Goal: Entertainment & Leisure: Consume media (video, audio)

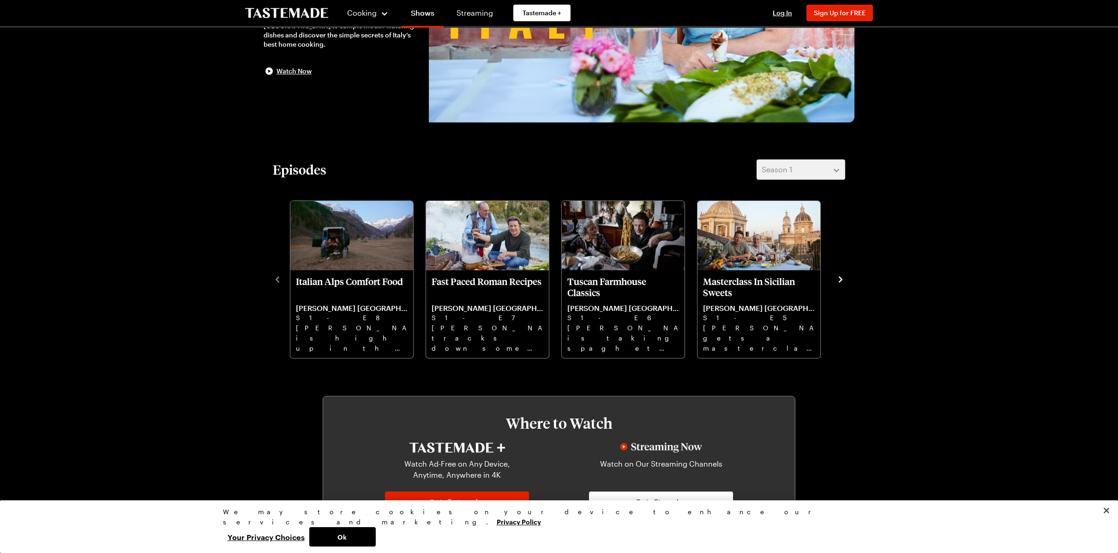
scroll to position [162, 0]
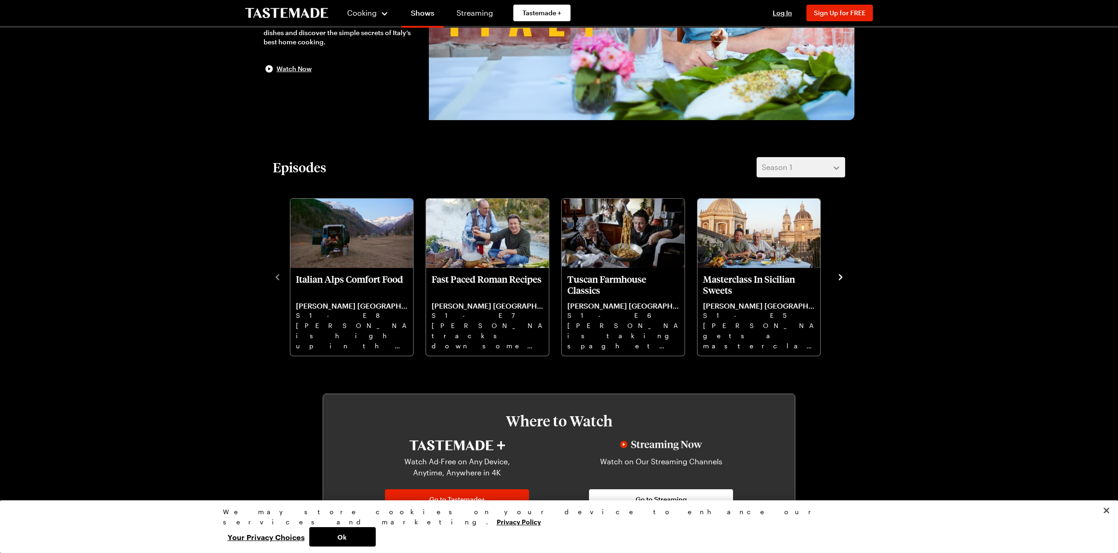
click at [841, 279] on icon "navigate to next item" at bounding box center [840, 276] width 9 height 9
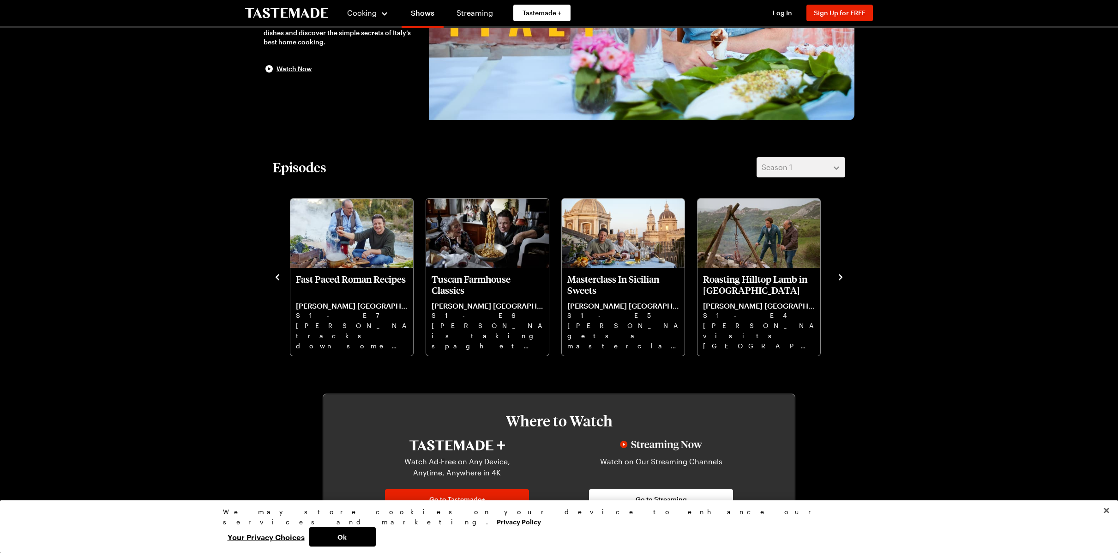
click at [841, 279] on icon "navigate to next item" at bounding box center [840, 276] width 9 height 9
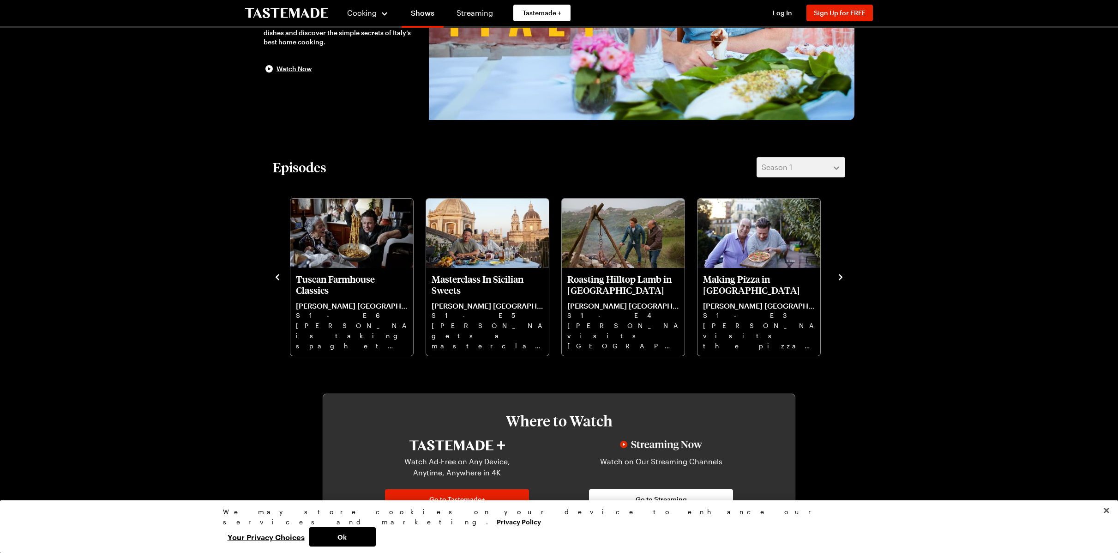
click at [841, 279] on icon "navigate to next item" at bounding box center [840, 276] width 9 height 9
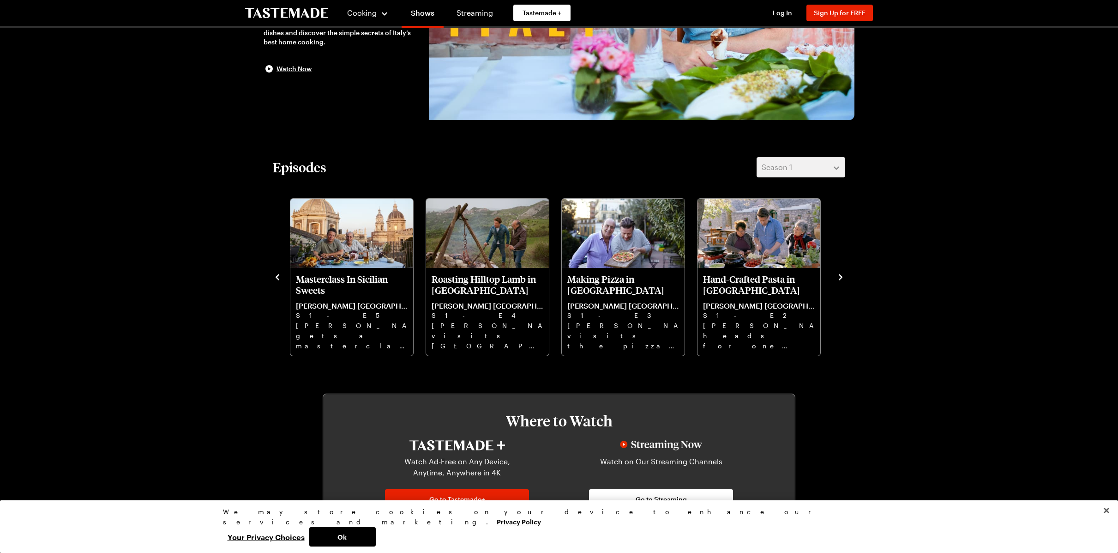
click at [841, 279] on icon "navigate to next item" at bounding box center [840, 276] width 9 height 9
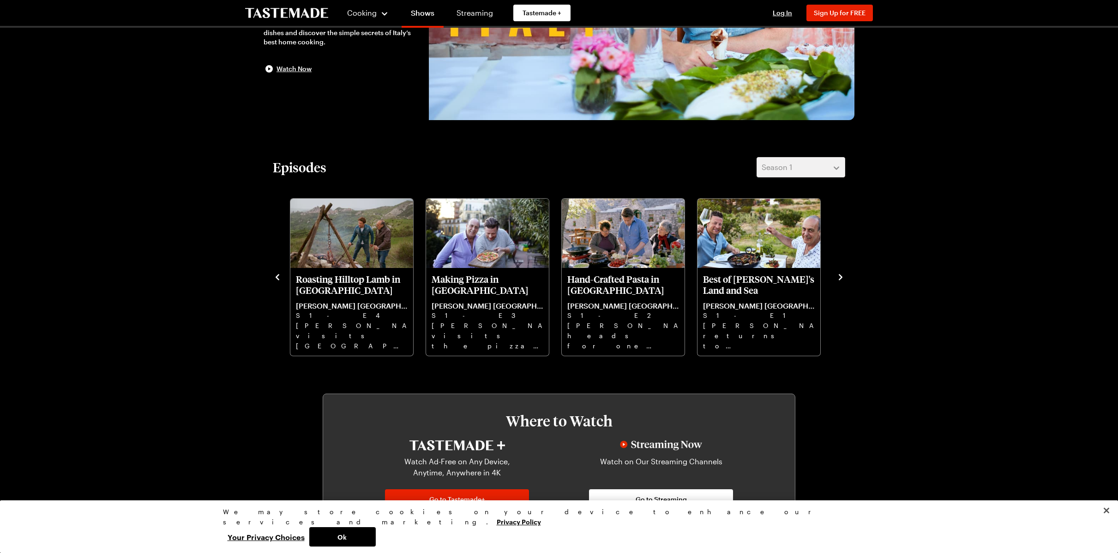
click at [841, 279] on icon "navigate to next item" at bounding box center [840, 276] width 9 height 9
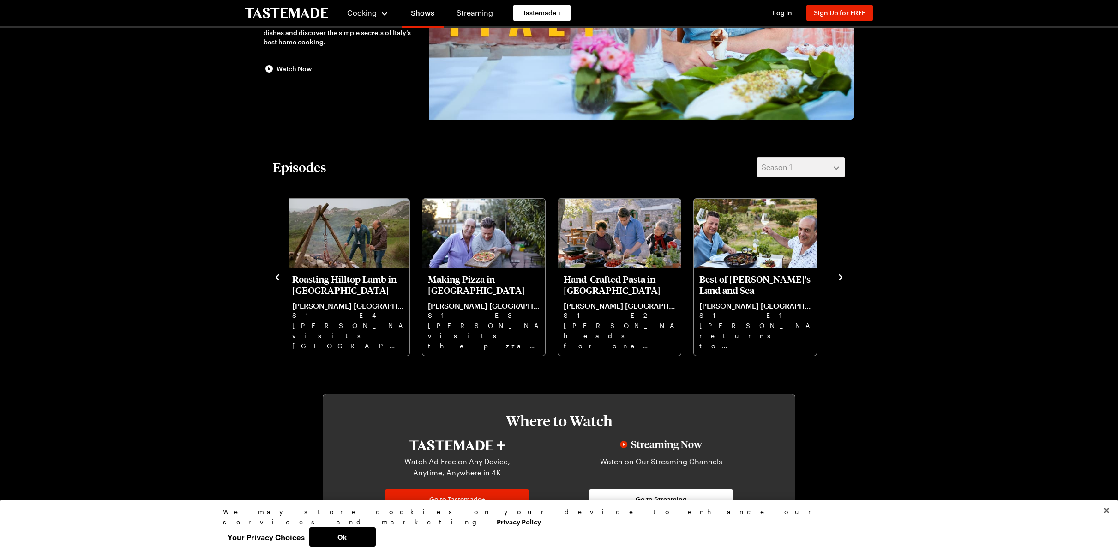
click at [842, 276] on icon "navigate to next item" at bounding box center [840, 276] width 9 height 9
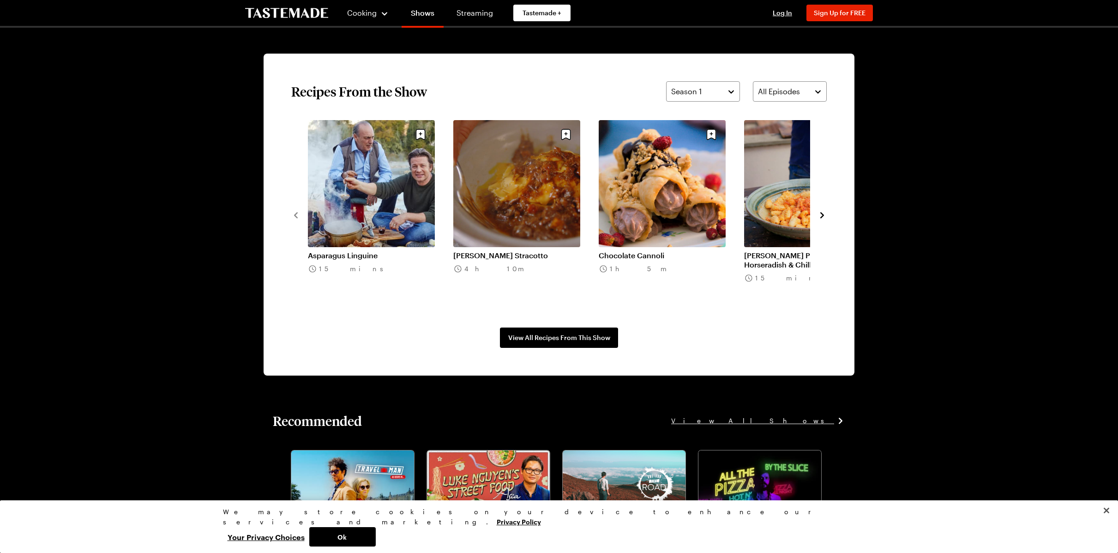
scroll to position [574, 0]
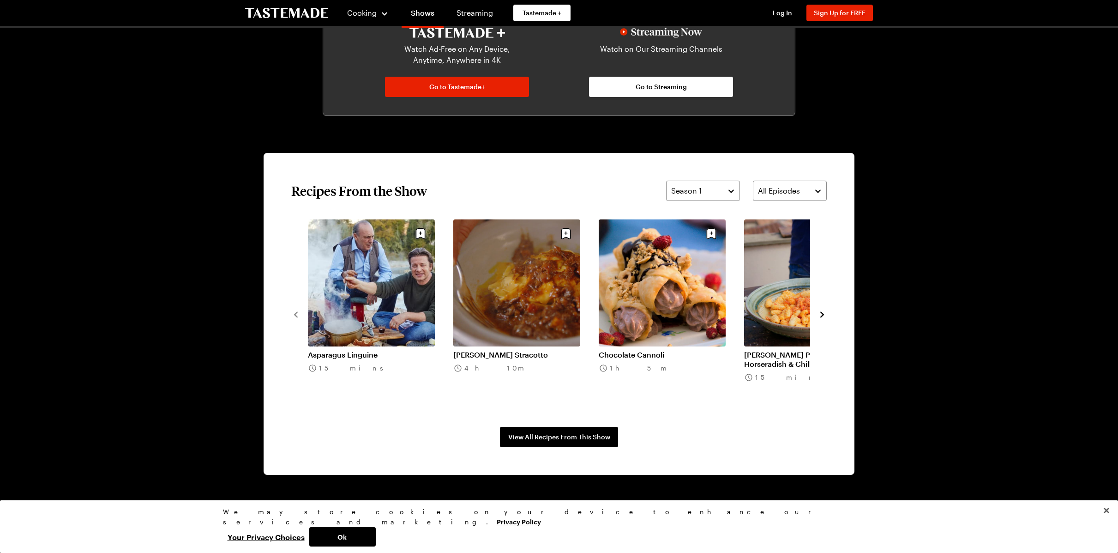
click at [823, 313] on icon "navigate to next item" at bounding box center [821, 314] width 9 height 9
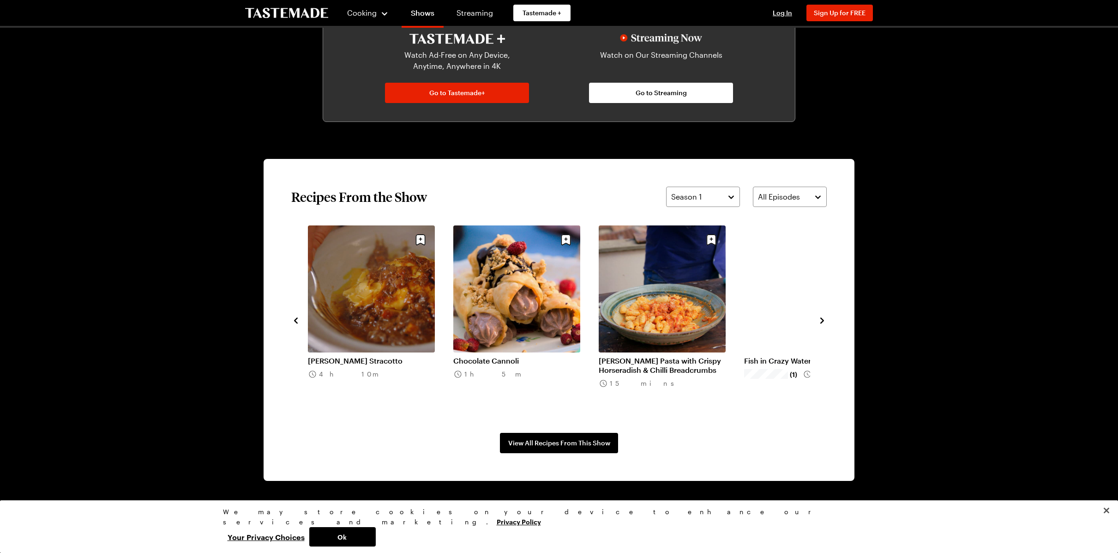
scroll to position [567, 0]
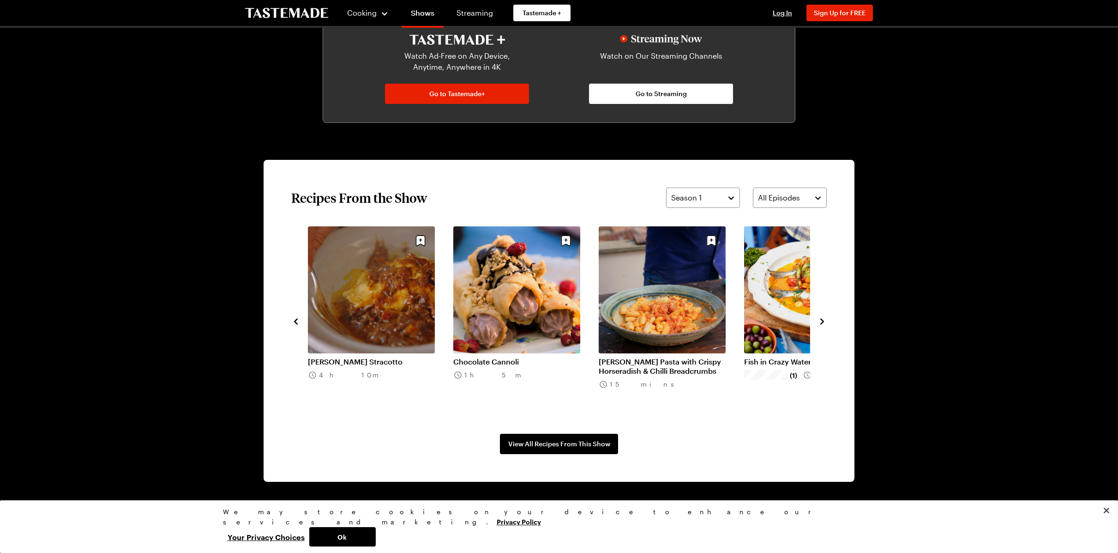
click at [823, 313] on div "Asparagus Linguine 15 mins [PERSON_NAME] Stracotto 4h 10m Chocolate Cannoli 1h …" at bounding box center [558, 320] width 535 height 189
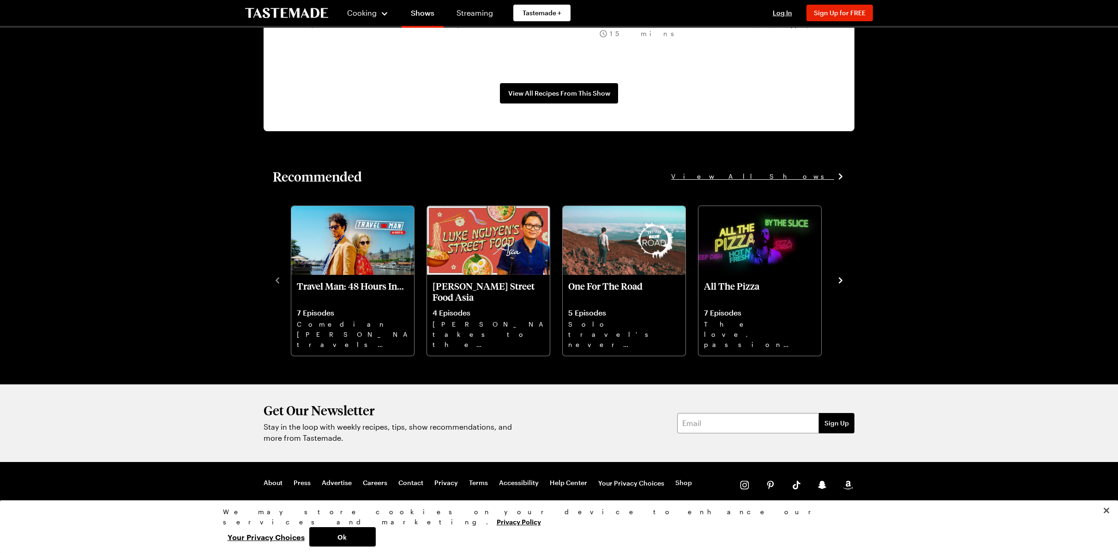
scroll to position [0, 0]
